Goal: Navigation & Orientation: Find specific page/section

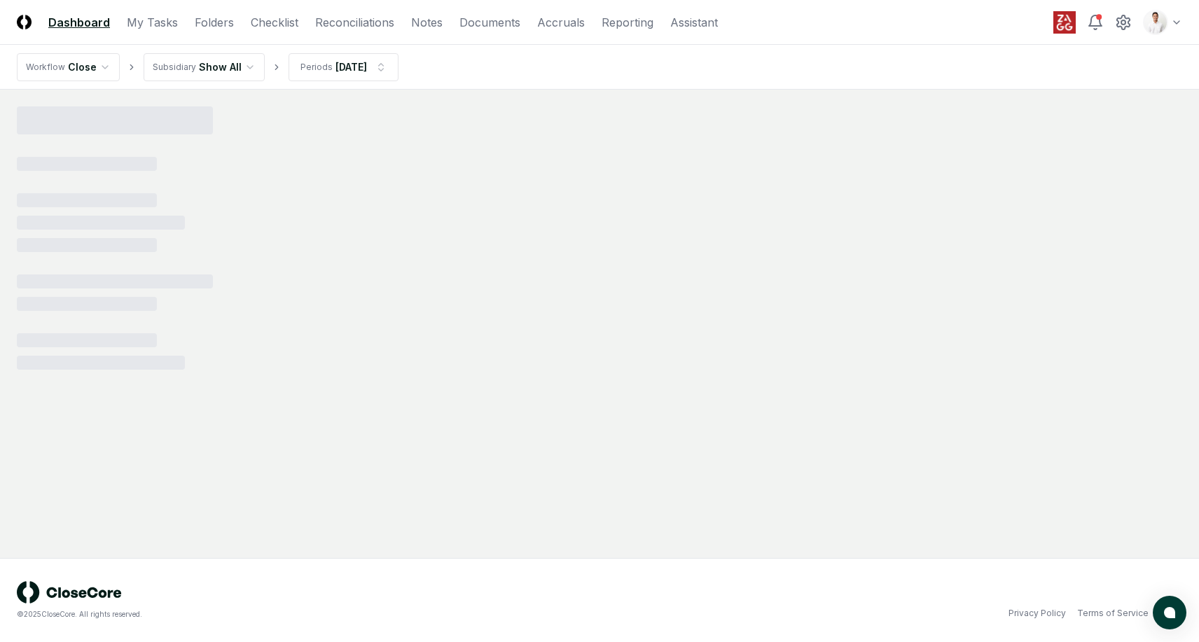
click at [1166, 25] on html "CloseCore Dashboard My Tasks Folders Checklist Reconciliations Notes Documents …" at bounding box center [599, 321] width 1199 height 642
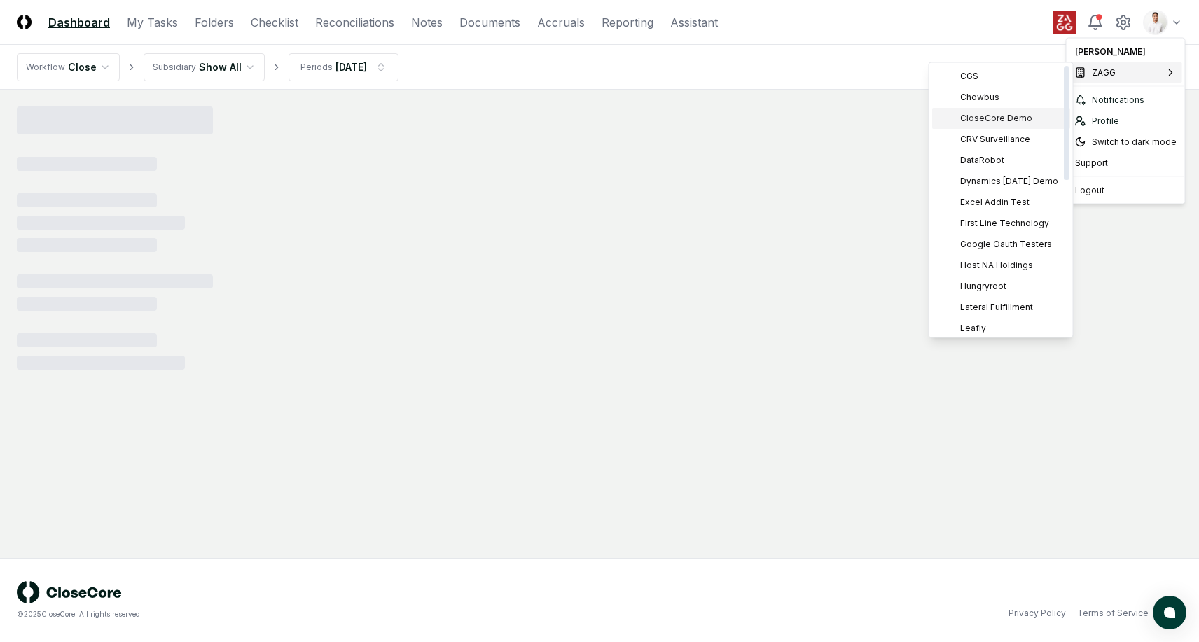
click at [980, 123] on span "CloseCore Demo" at bounding box center [996, 118] width 72 height 13
